Goal: Task Accomplishment & Management: Use online tool/utility

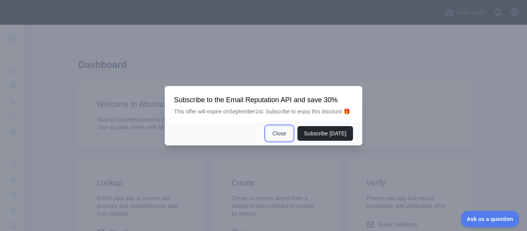
click at [285, 134] on button "Close" at bounding box center [279, 133] width 27 height 15
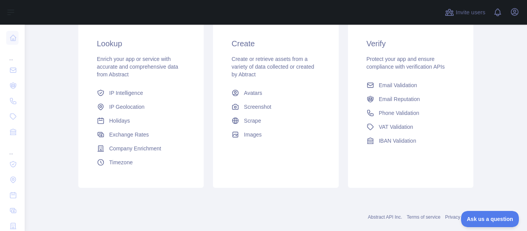
scroll to position [153, 0]
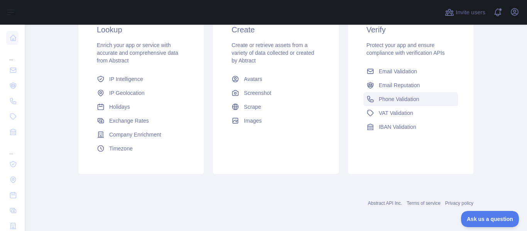
click at [404, 101] on span "Phone Validation" at bounding box center [399, 99] width 41 height 8
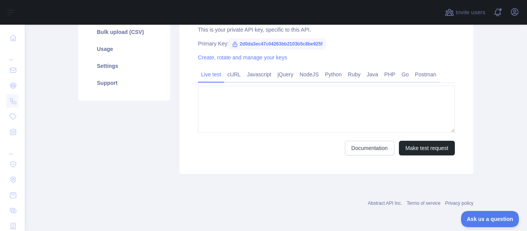
type textarea "**********"
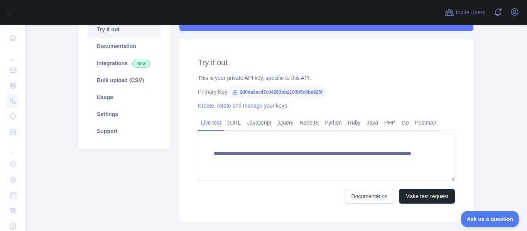
scroll to position [55, 0]
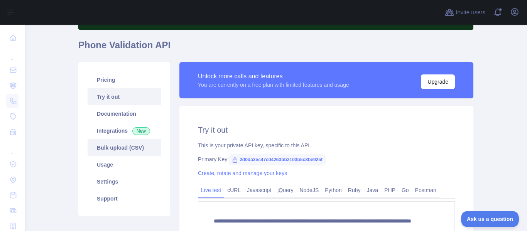
click at [128, 151] on link "Bulk upload (CSV)" at bounding box center [124, 147] width 73 height 17
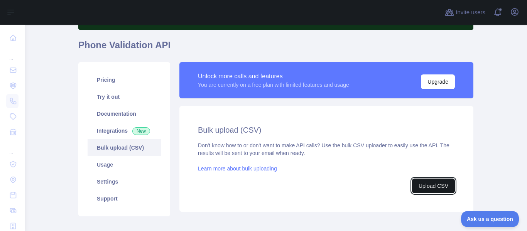
click at [418, 183] on button "Upload CSV" at bounding box center [433, 186] width 43 height 15
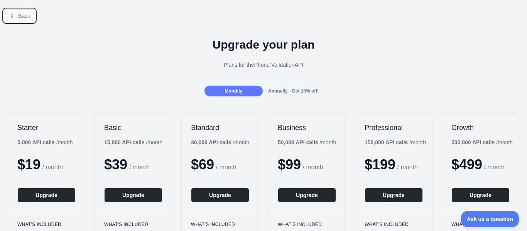
click at [26, 17] on span "Back" at bounding box center [24, 16] width 12 height 6
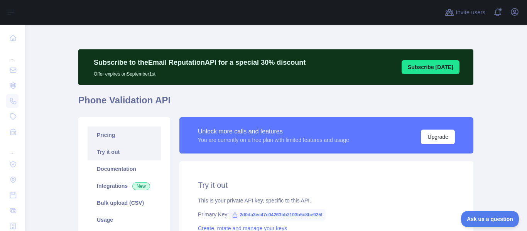
click at [125, 132] on link "Pricing" at bounding box center [124, 135] width 73 height 17
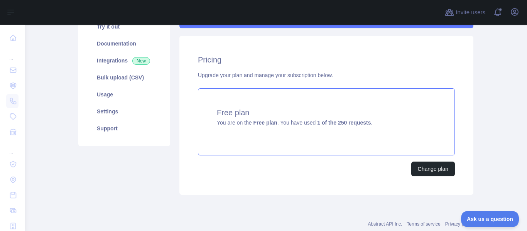
scroll to position [108, 0]
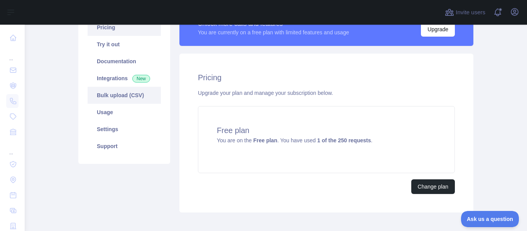
click at [125, 95] on link "Bulk upload (CSV)" at bounding box center [124, 95] width 73 height 17
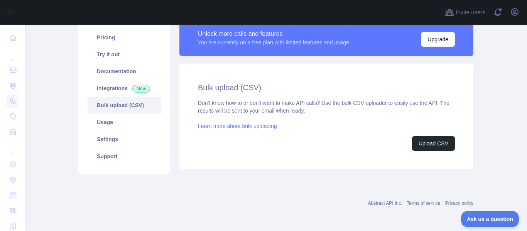
scroll to position [98, 0]
click at [130, 65] on link "Documentation" at bounding box center [124, 71] width 73 height 17
click at [143, 57] on link "Try it out" at bounding box center [124, 54] width 73 height 17
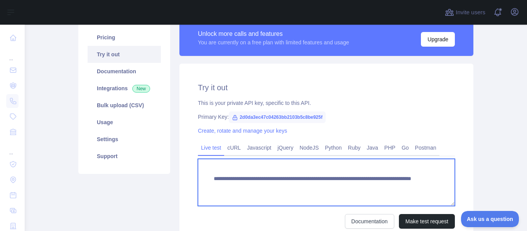
click at [235, 177] on textarea "**********" at bounding box center [326, 182] width 257 height 47
click at [253, 178] on textarea "**********" at bounding box center [326, 182] width 257 height 47
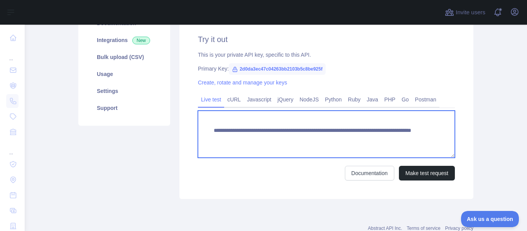
scroll to position [132, 0]
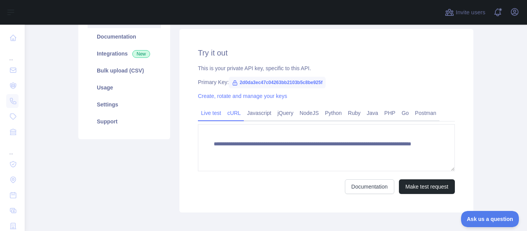
click at [231, 111] on link "cURL" at bounding box center [234, 113] width 20 height 12
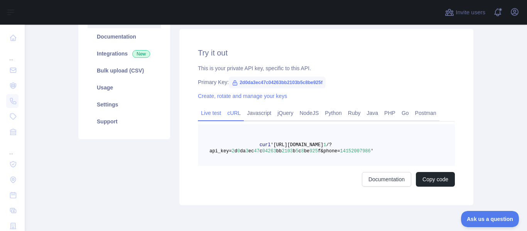
click at [205, 120] on div "Live test" at bounding box center [211, 115] width 26 height 12
click at [213, 109] on link "Live test" at bounding box center [211, 113] width 26 height 12
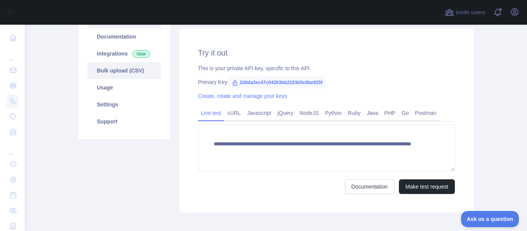
click at [144, 69] on link "Bulk upload (CSV)" at bounding box center [124, 70] width 73 height 17
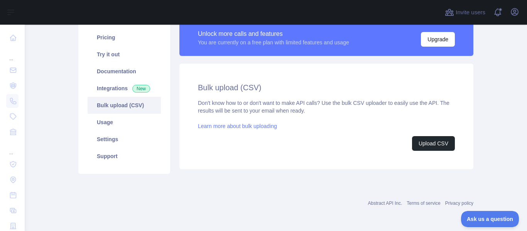
scroll to position [98, 0]
click at [430, 141] on button "Upload CSV" at bounding box center [433, 143] width 43 height 15
